Goal: Find specific page/section

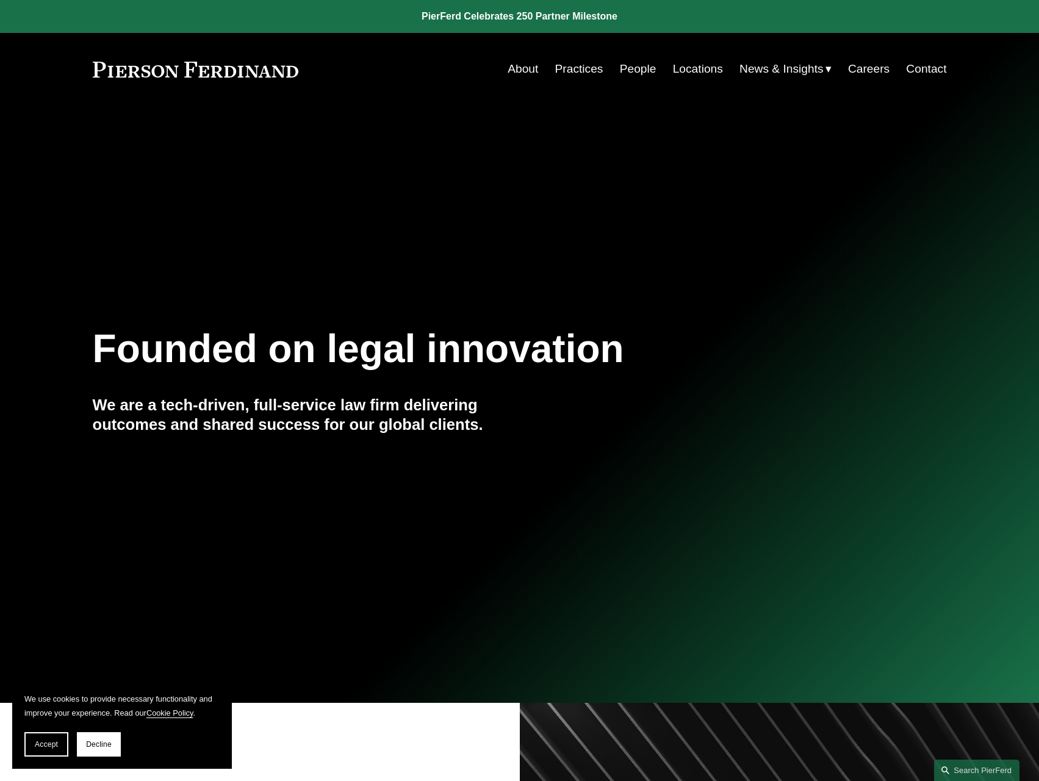
click at [635, 66] on link "People" at bounding box center [638, 68] width 37 height 23
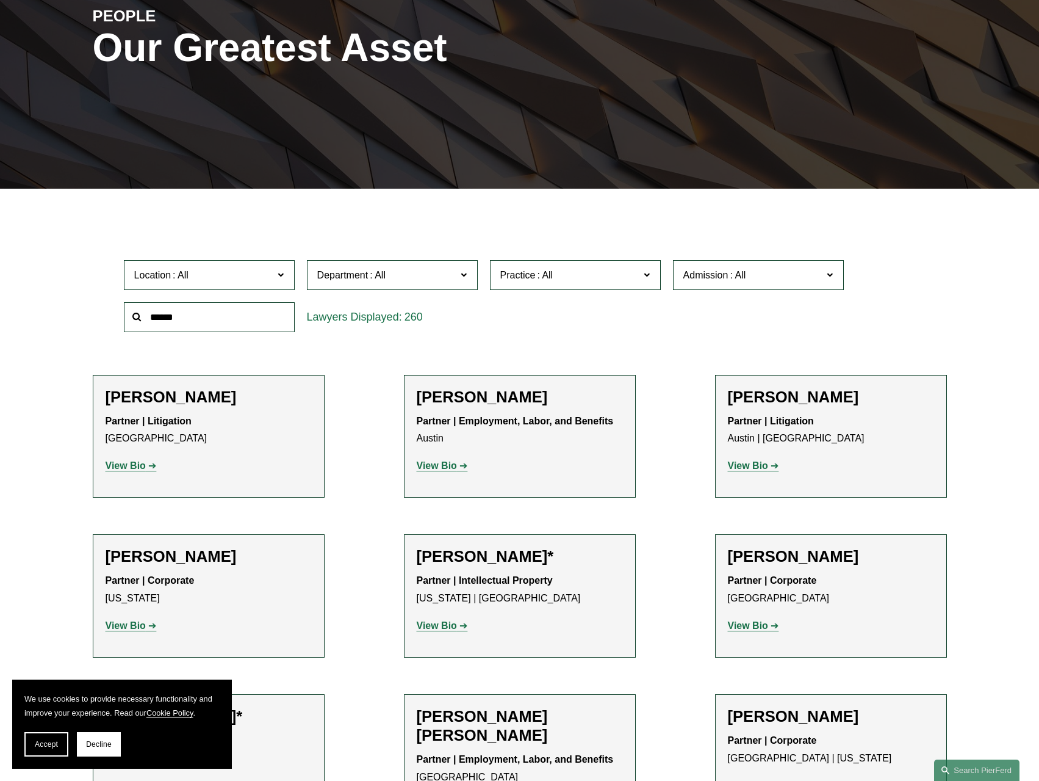
scroll to position [218, 0]
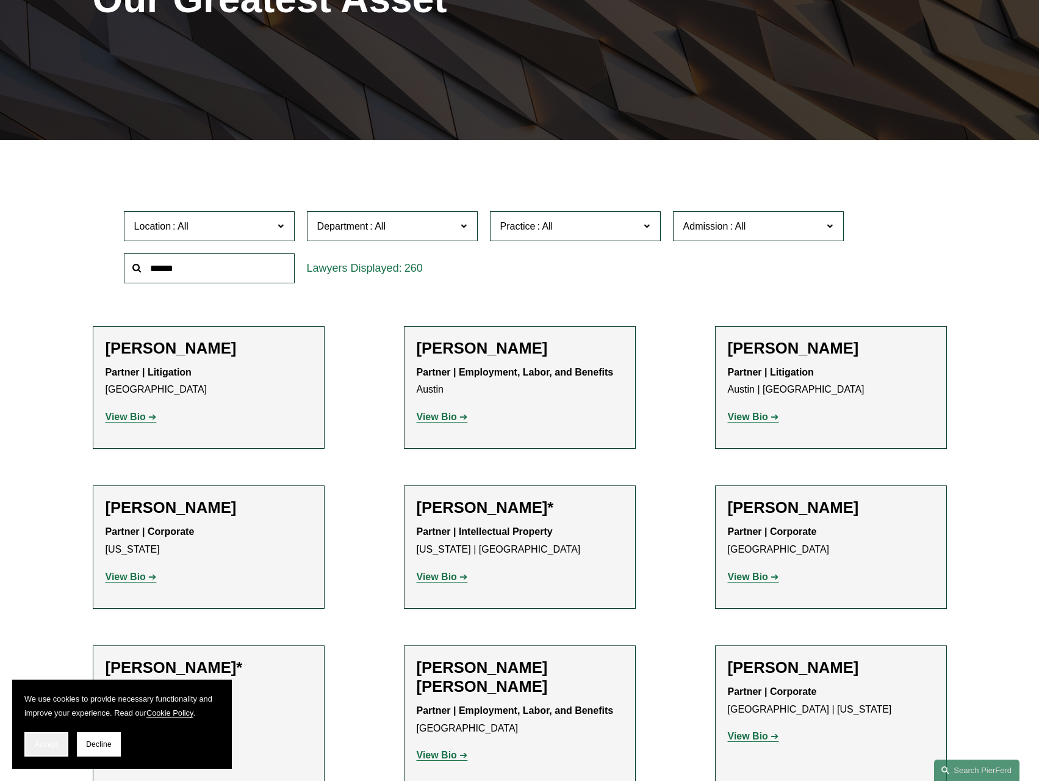
click at [38, 746] on span "Accept" at bounding box center [46, 744] width 23 height 9
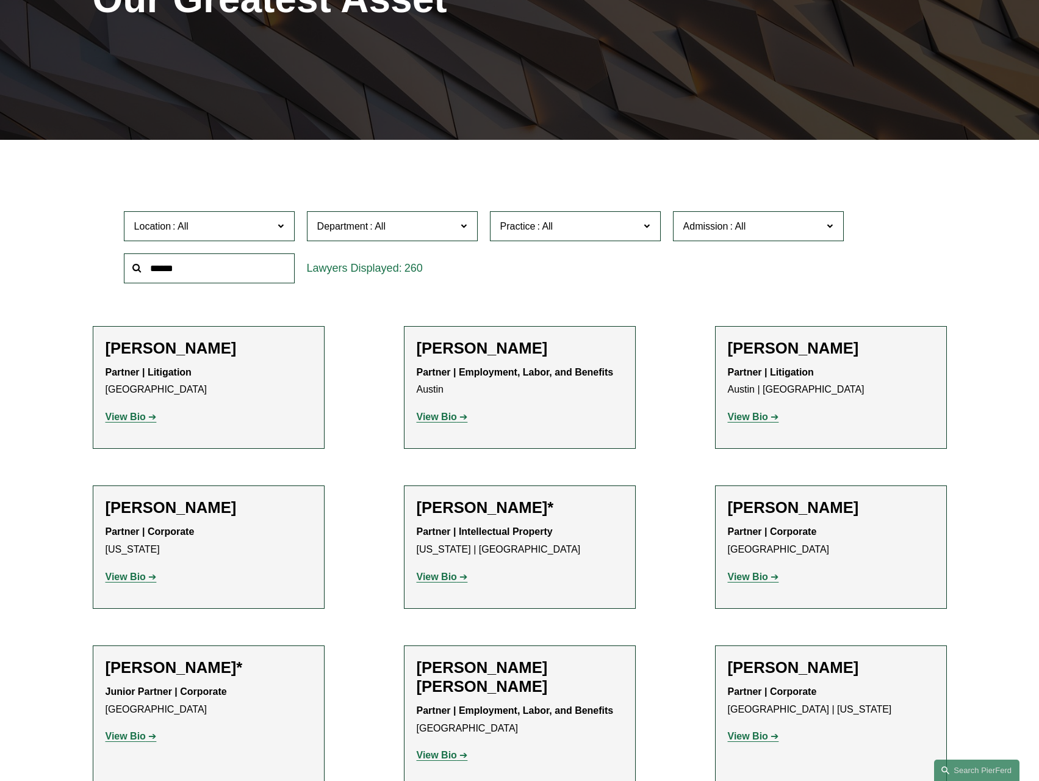
click at [245, 220] on span "Location" at bounding box center [204, 226] width 140 height 16
click at [0, 0] on link "Los Angeles" at bounding box center [0, 0] width 0 height 0
click at [429, 228] on span "Department" at bounding box center [387, 226] width 140 height 16
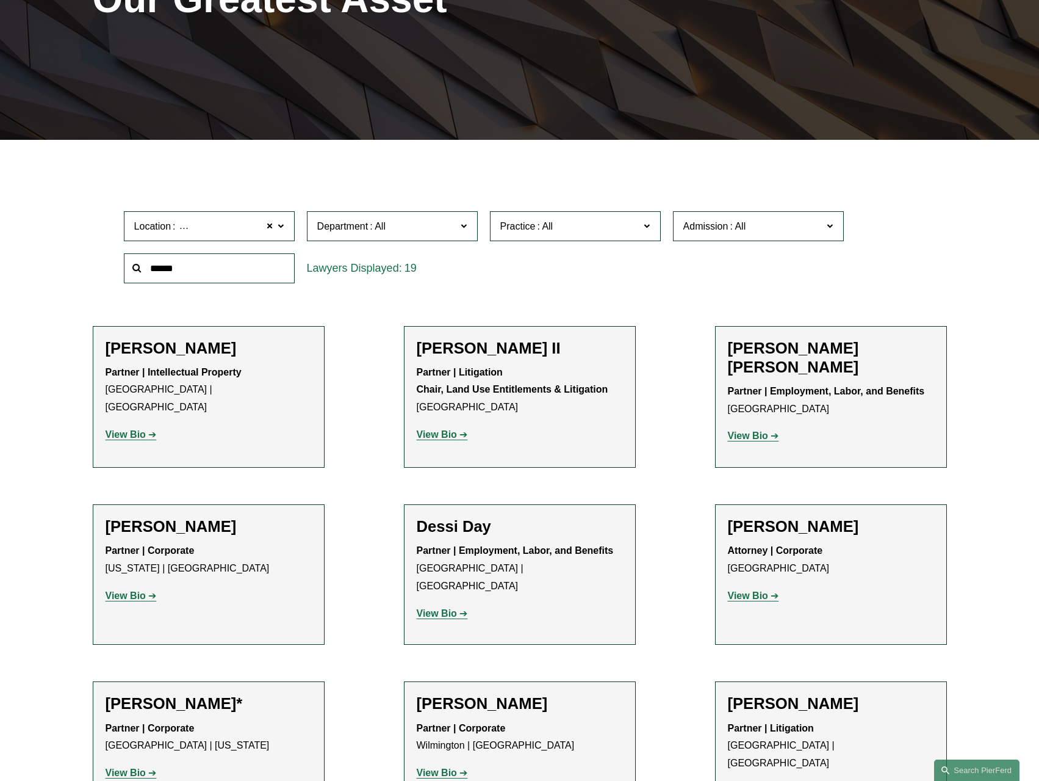
click at [0, 0] on link "Intellectual Property" at bounding box center [0, 0] width 0 height 0
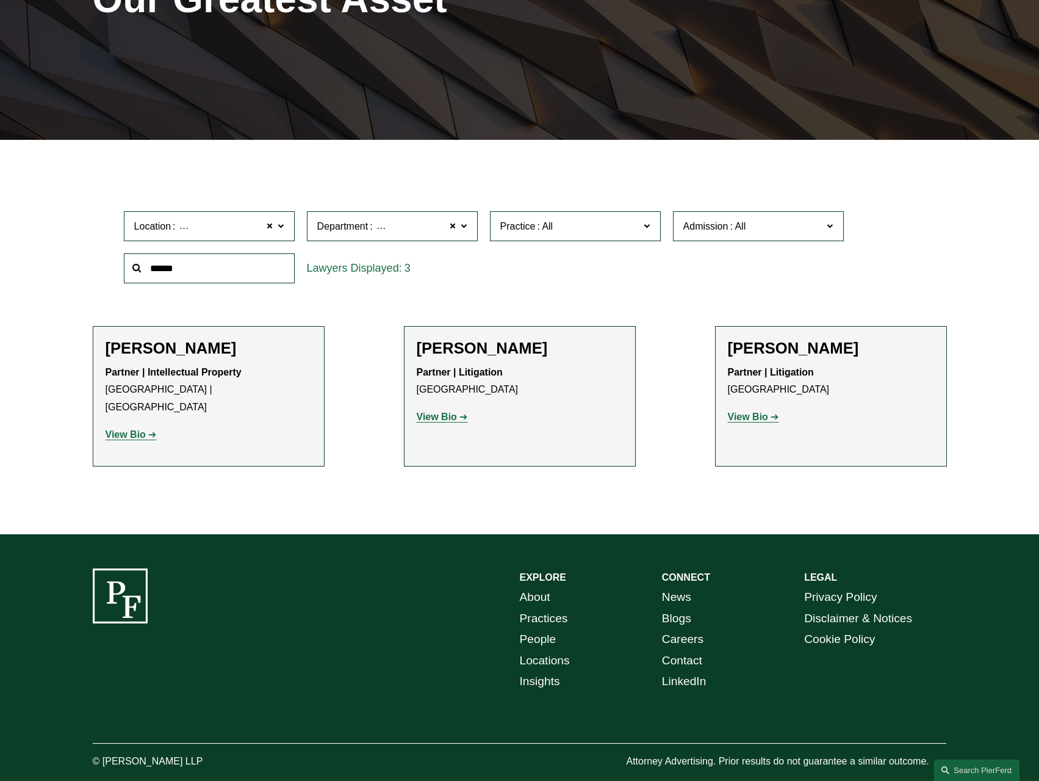
click at [492, 353] on h2 "David Makous" at bounding box center [520, 348] width 206 height 19
click at [451, 419] on strong "View Bio" at bounding box center [437, 416] width 40 height 10
